Goal: Information Seeking & Learning: Compare options

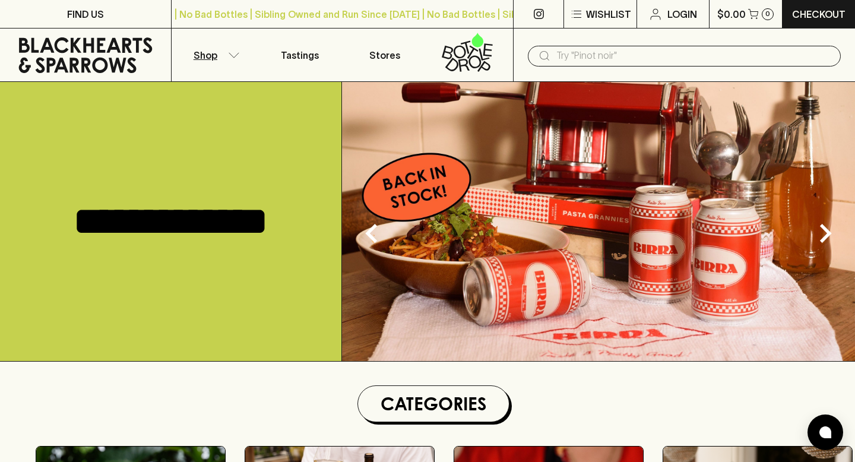
click at [219, 58] on button "Shop" at bounding box center [214, 54] width 85 height 53
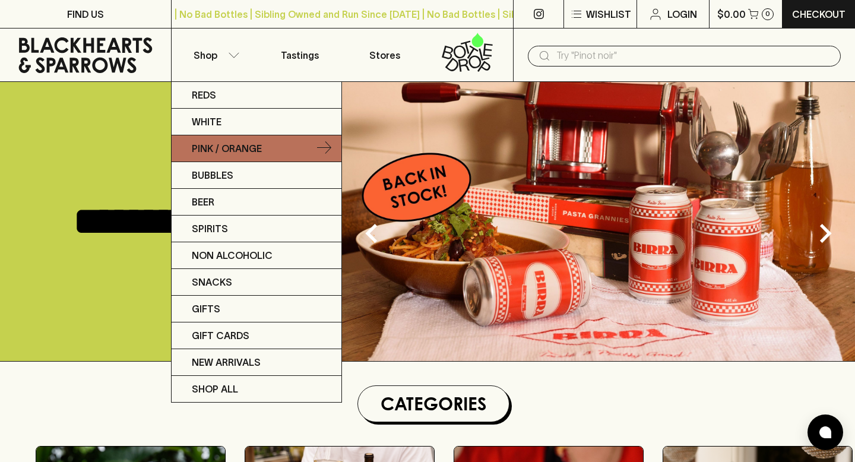
click at [246, 151] on p "Pink / Orange" at bounding box center [227, 148] width 70 height 14
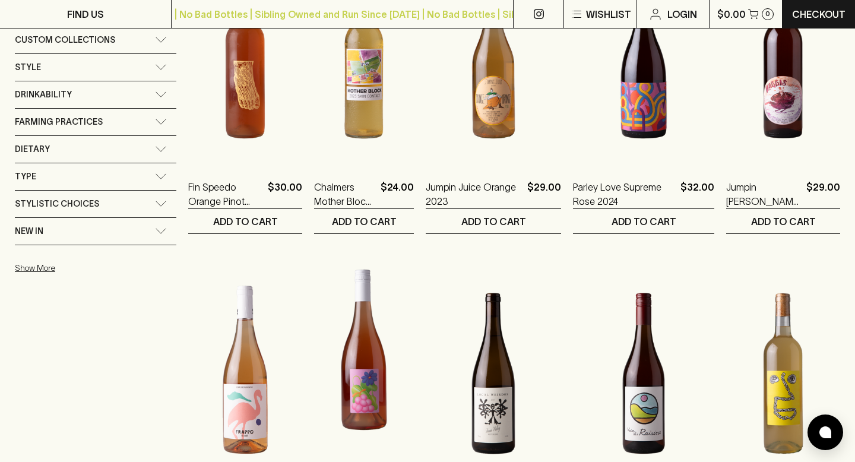
scroll to position [807, 0]
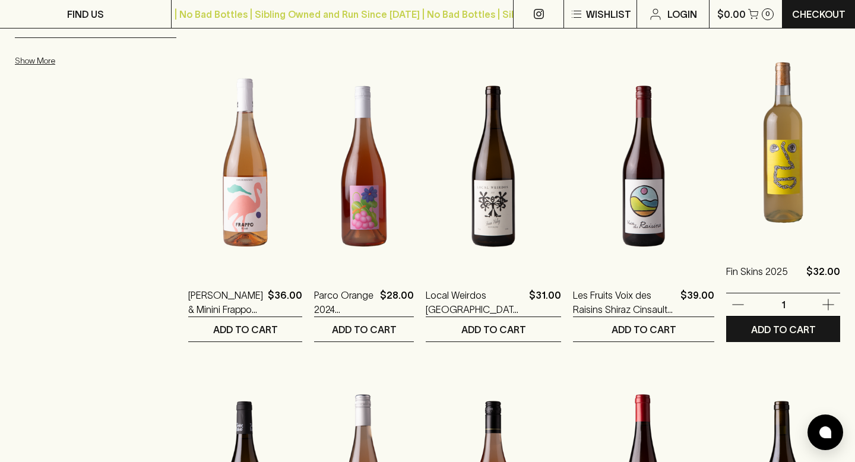
click at [775, 194] on img at bounding box center [783, 143] width 114 height 208
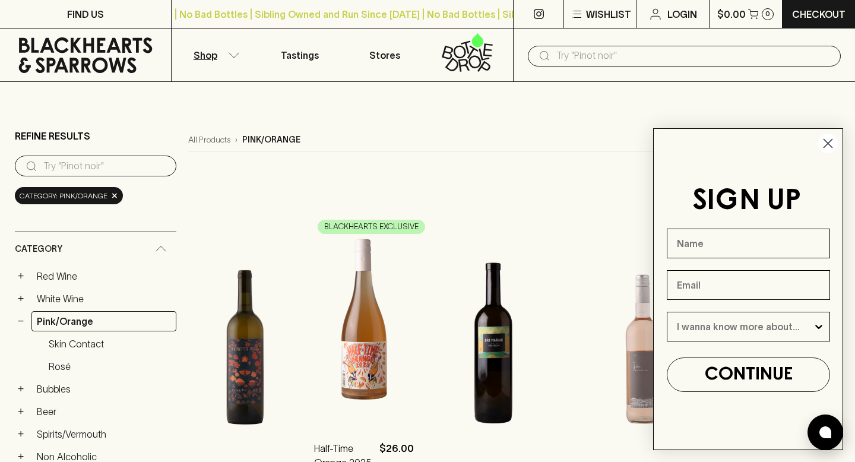
click at [345, 309] on img at bounding box center [364, 320] width 100 height 208
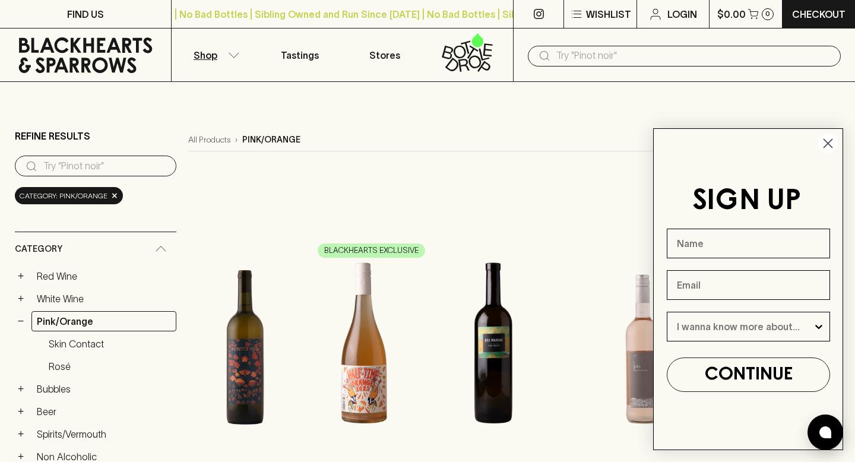
click at [830, 144] on circle "Close dialog" at bounding box center [828, 144] width 20 height 20
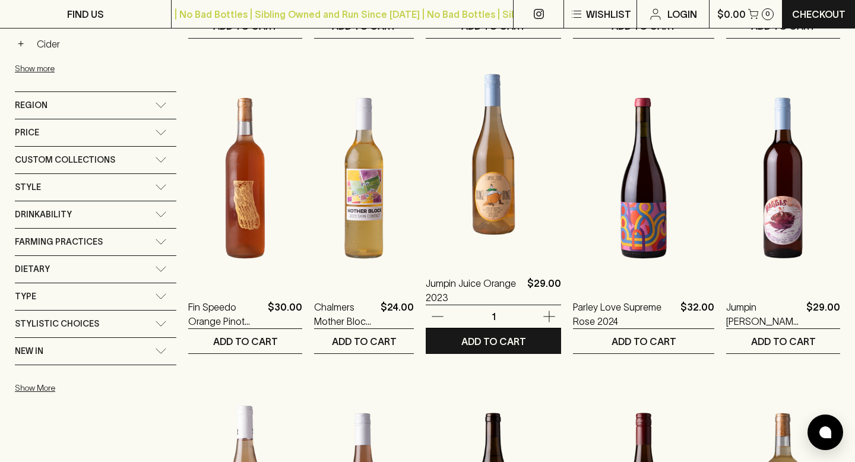
scroll to position [316, 0]
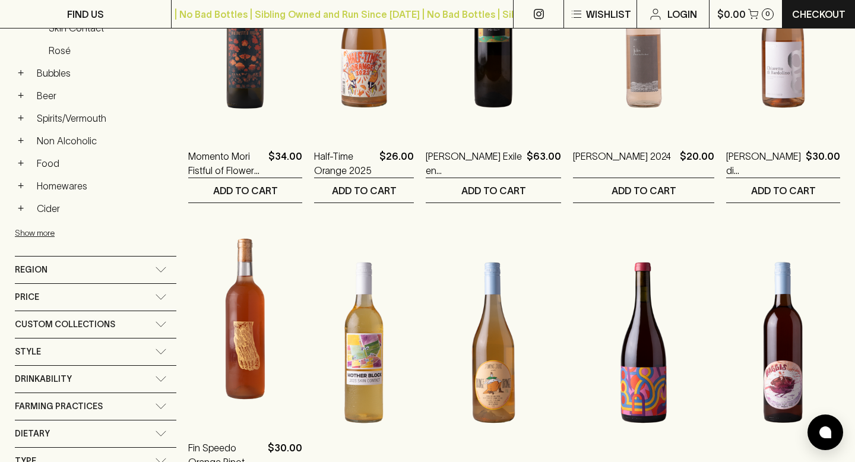
click at [241, 358] on img at bounding box center [245, 319] width 114 height 208
